Goal: Transaction & Acquisition: Obtain resource

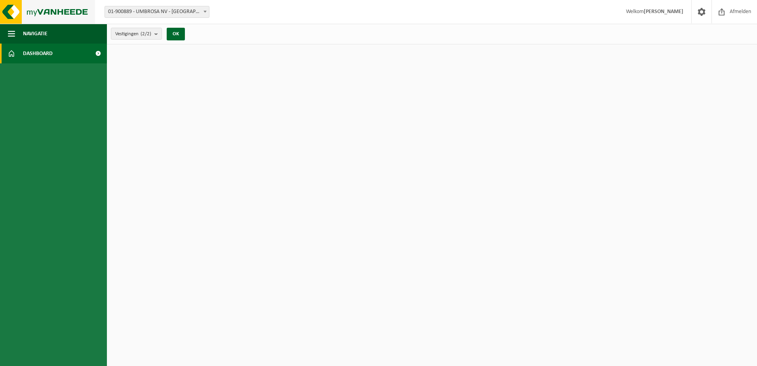
click at [43, 10] on img at bounding box center [47, 12] width 95 height 24
click at [151, 29] on span "Vestigingen (2/2)" at bounding box center [133, 34] width 36 height 12
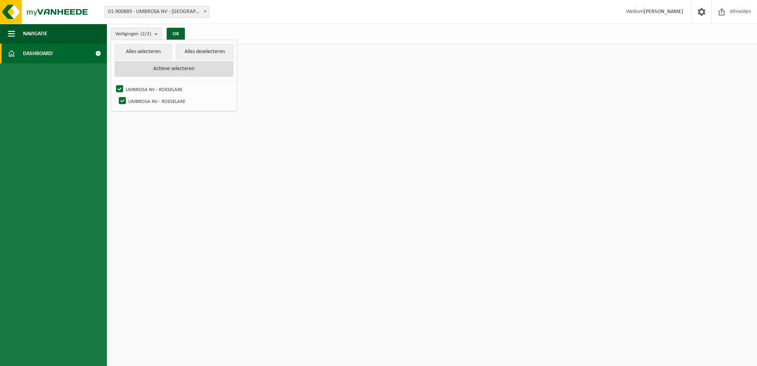
click at [198, 70] on button "Actieve selecteren" at bounding box center [173, 69] width 119 height 16
click at [177, 34] on button "OK" at bounding box center [176, 34] width 18 height 13
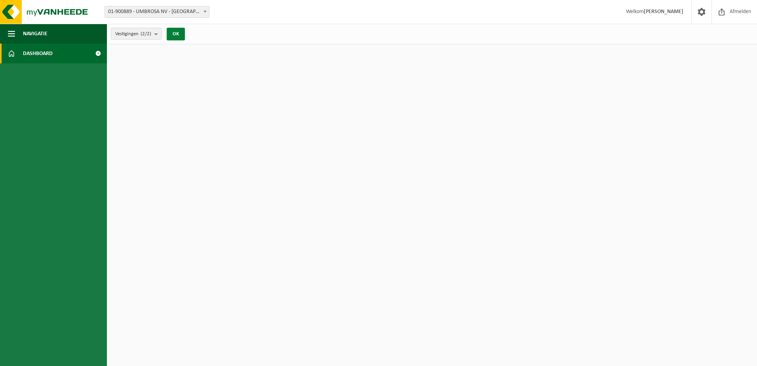
click at [181, 30] on button "OK" at bounding box center [176, 34] width 18 height 13
click at [165, 8] on span "01-900889 - UMBROSA NV - [GEOGRAPHIC_DATA]" at bounding box center [157, 11] width 104 height 11
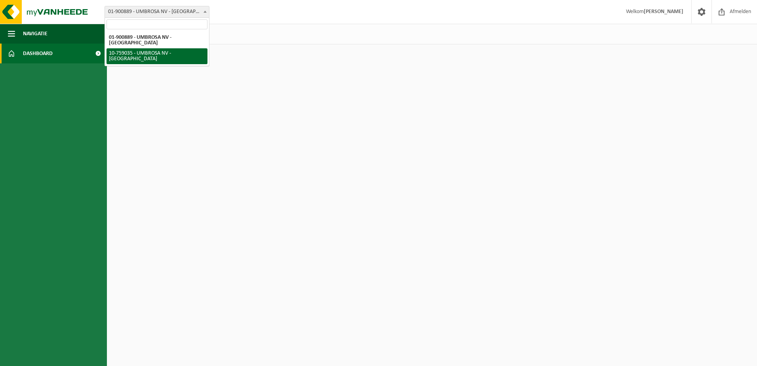
select select "18206"
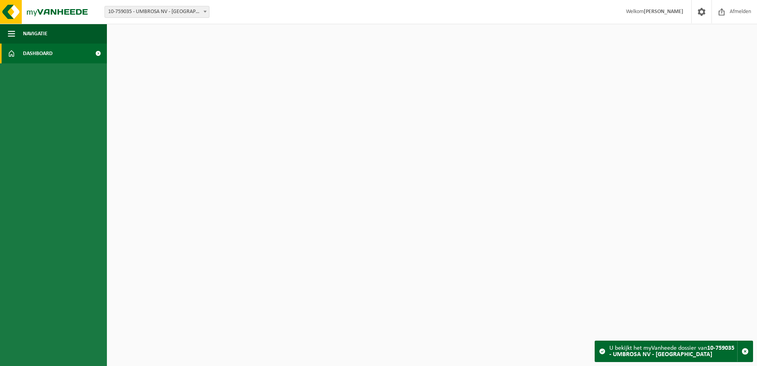
click at [188, 15] on span "10-759035 - UMBROSA NV - [GEOGRAPHIC_DATA]" at bounding box center [157, 11] width 104 height 11
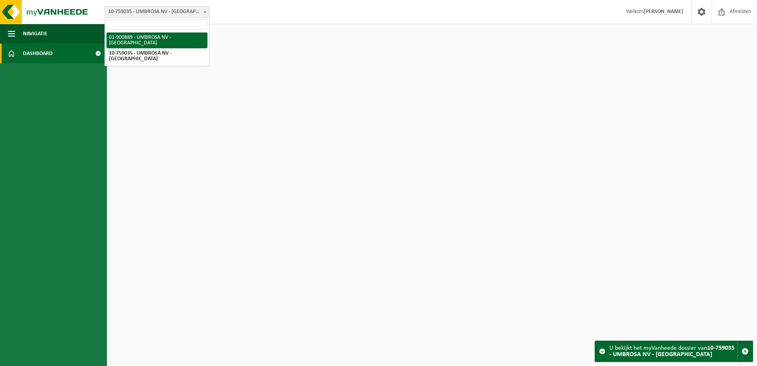
select select "18158"
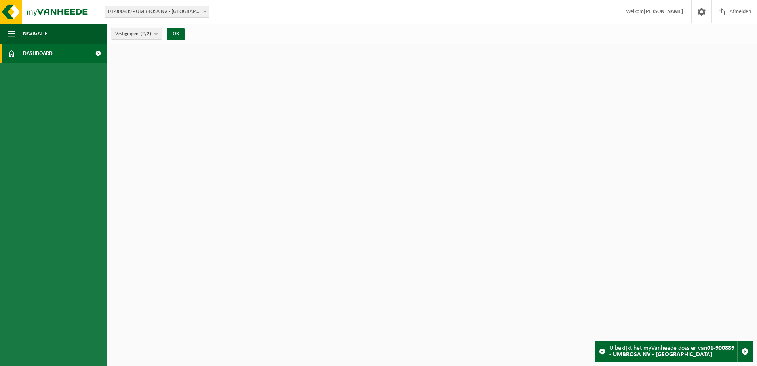
click at [35, 53] on span "Dashboard" at bounding box center [38, 54] width 30 height 20
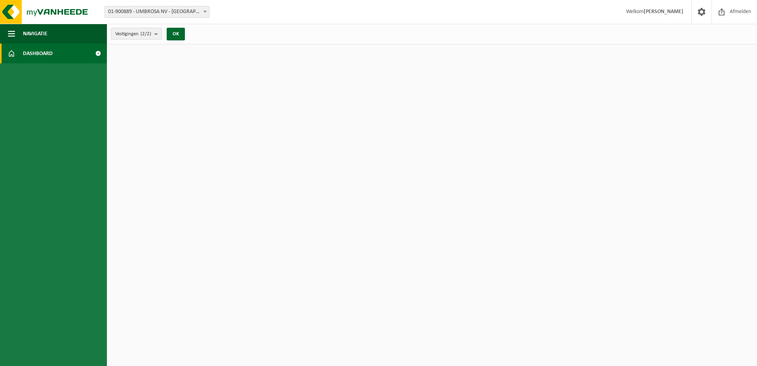
click at [103, 52] on span at bounding box center [98, 54] width 18 height 20
click at [98, 52] on span at bounding box center [98, 54] width 18 height 20
click at [654, 11] on strong "[PERSON_NAME]" at bounding box center [664, 12] width 40 height 6
click at [739, 10] on span "Afmelden" at bounding box center [740, 11] width 25 height 23
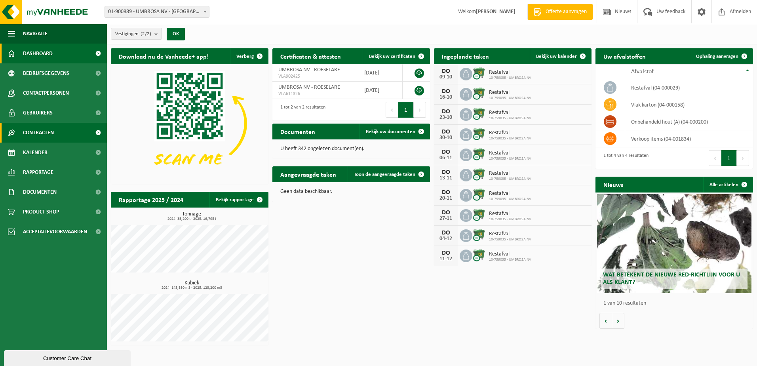
click at [48, 130] on span "Contracten" at bounding box center [38, 133] width 31 height 20
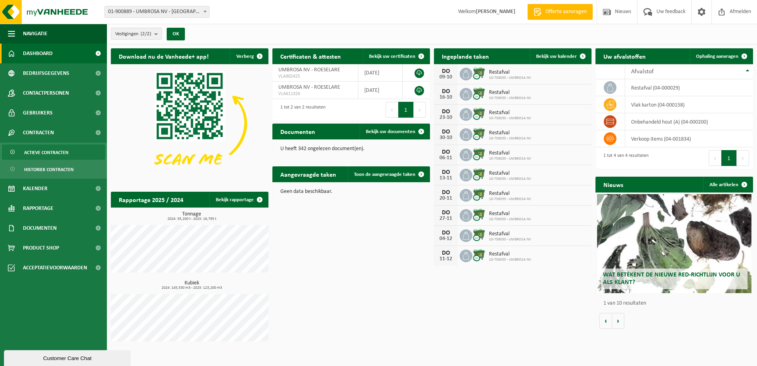
click at [51, 146] on span "Actieve contracten" at bounding box center [46, 152] width 44 height 15
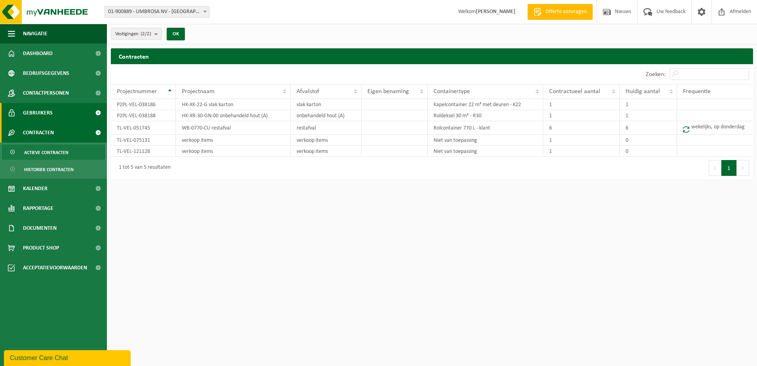
click at [44, 114] on span "Gebruikers" at bounding box center [38, 113] width 30 height 20
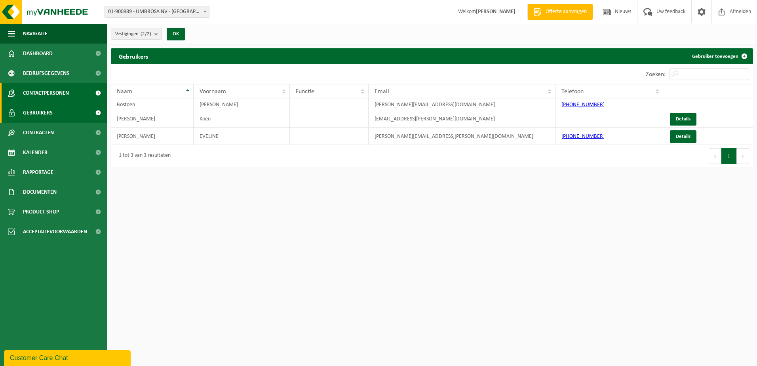
click at [49, 94] on span "Contactpersonen" at bounding box center [46, 93] width 46 height 20
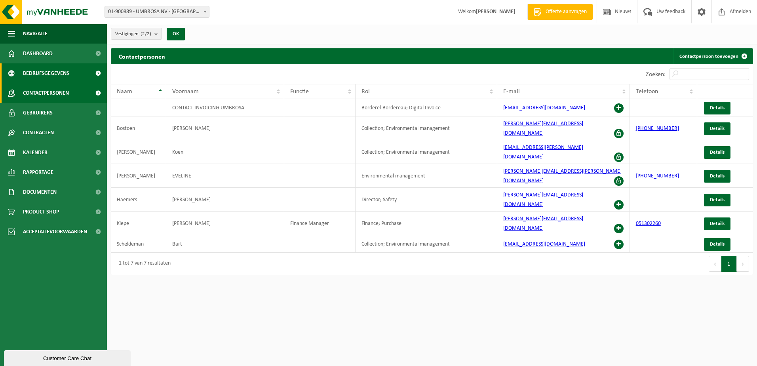
click at [63, 81] on span "Bedrijfsgegevens" at bounding box center [46, 73] width 46 height 20
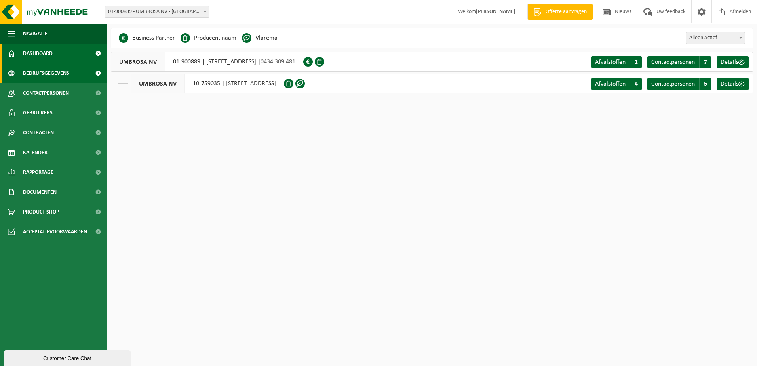
click at [57, 53] on link "Dashboard" at bounding box center [53, 54] width 107 height 20
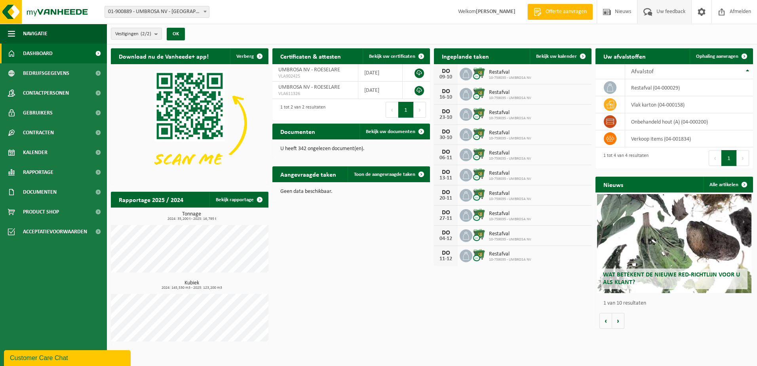
click at [658, 15] on span "Uw feedback" at bounding box center [670, 11] width 33 height 23
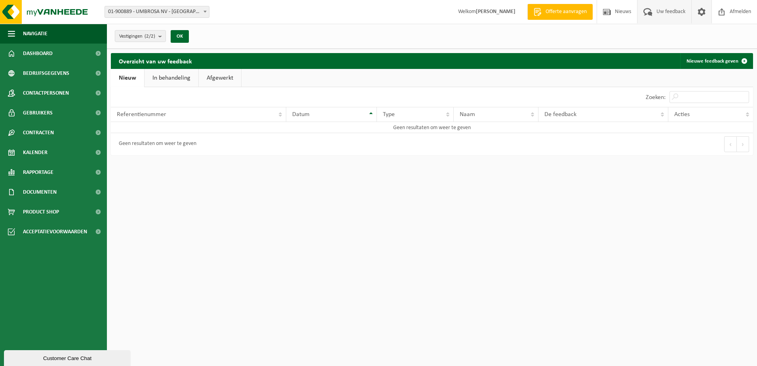
click at [701, 12] on span at bounding box center [702, 11] width 12 height 23
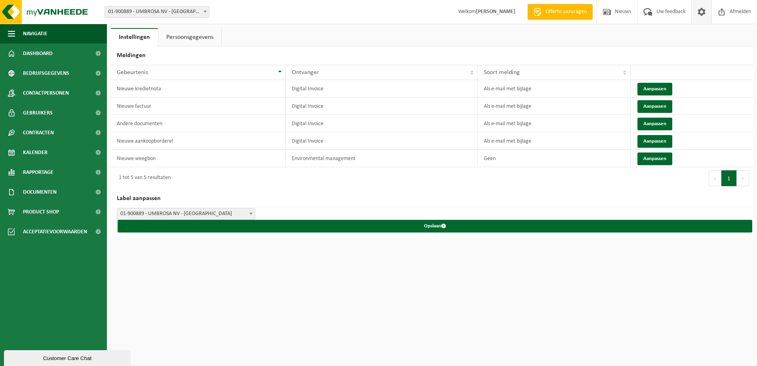
click at [205, 40] on link "Persoonsgegevens" at bounding box center [189, 37] width 63 height 18
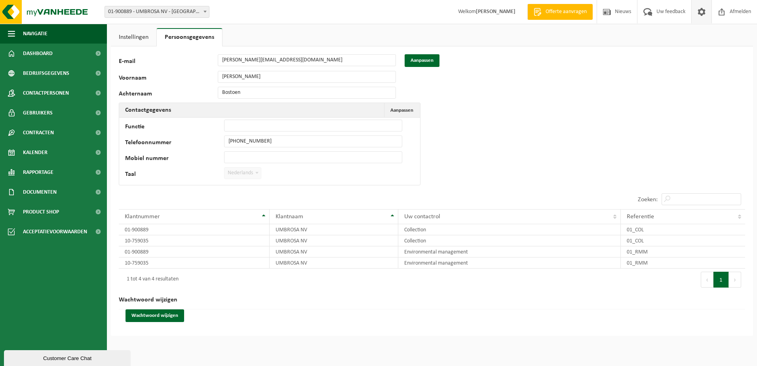
click at [143, 40] on link "Instellingen" at bounding box center [134, 37] width 46 height 18
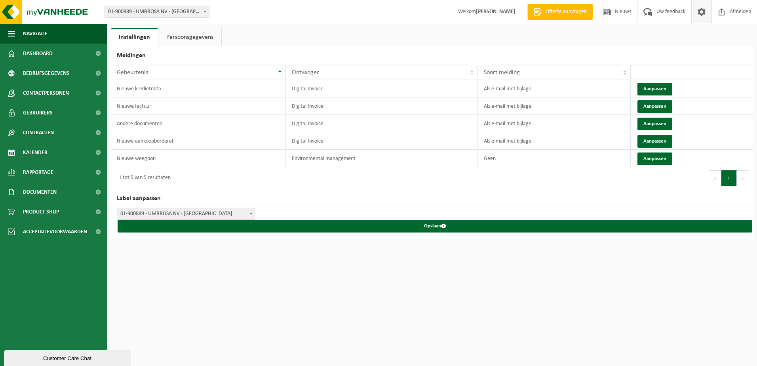
click at [559, 11] on span "Offerte aanvragen" at bounding box center [566, 12] width 45 height 8
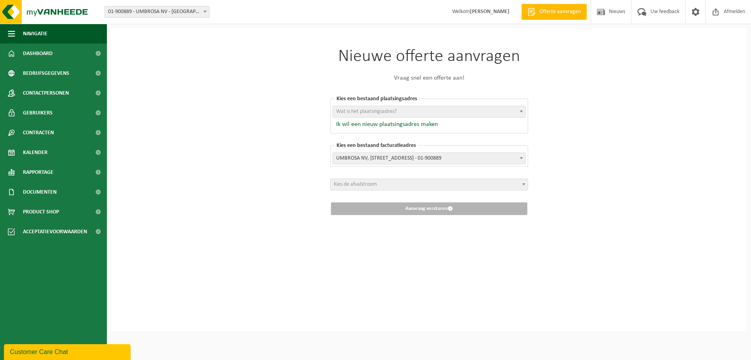
click at [406, 112] on span "Wat is het plaatsingsadres?" at bounding box center [429, 111] width 192 height 11
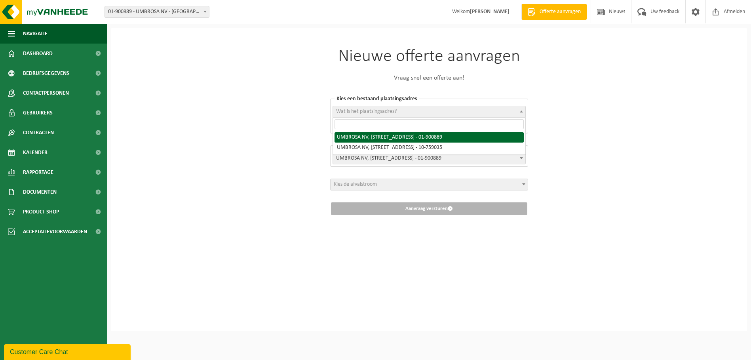
click at [406, 112] on span "Wat is het plaatsingsadres?" at bounding box center [429, 111] width 192 height 11
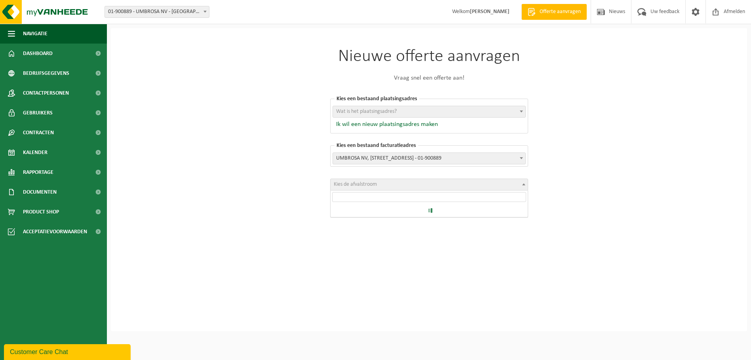
click at [414, 187] on span "Kies de afvalstroom" at bounding box center [429, 184] width 197 height 11
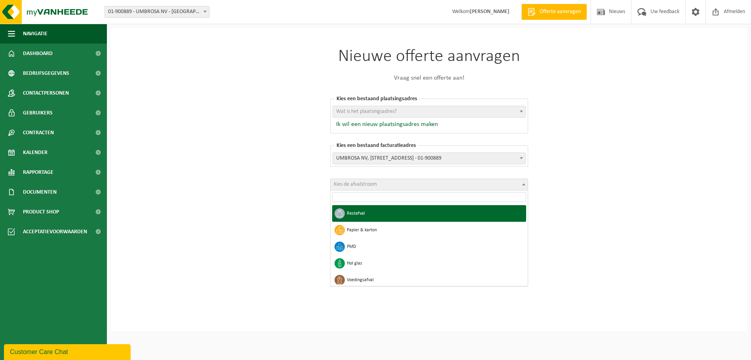
click at [414, 187] on span "Kies de afvalstroom" at bounding box center [429, 184] width 197 height 11
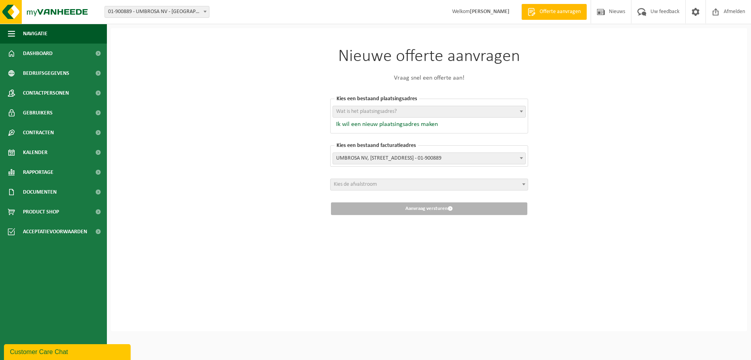
click at [414, 187] on span "Kies de afvalstroom" at bounding box center [429, 184] width 197 height 11
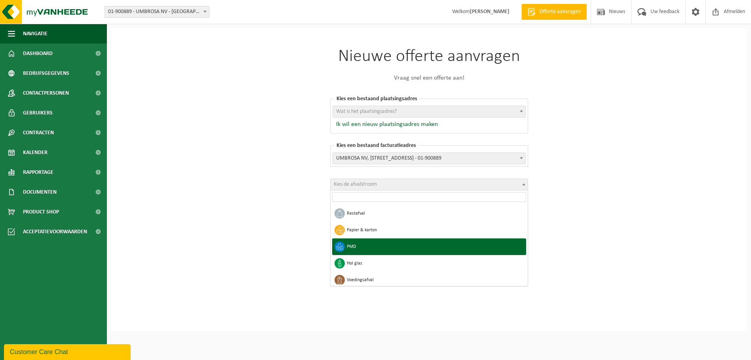
select select "5"
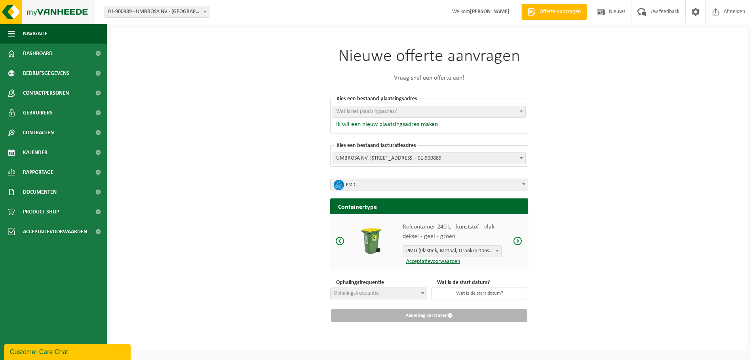
click at [44, 11] on img at bounding box center [47, 12] width 95 height 24
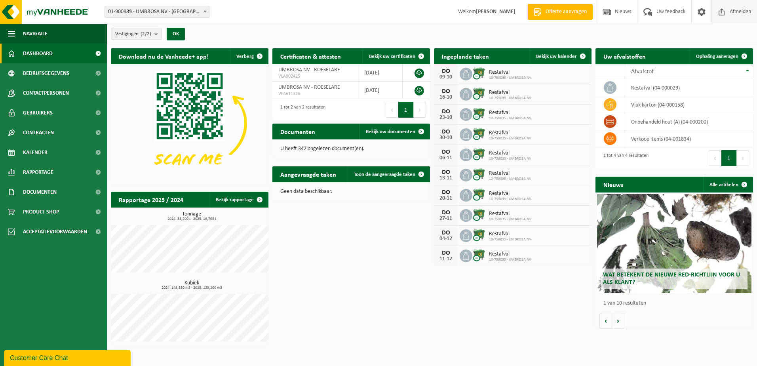
click at [731, 14] on span "Afmelden" at bounding box center [740, 11] width 25 height 23
